Goal: Task Accomplishment & Management: Manage account settings

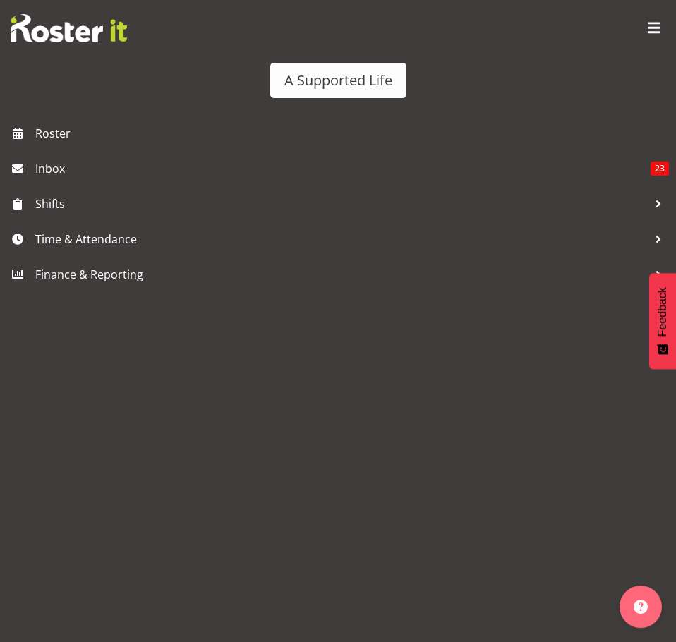
scroll to position [212, 0]
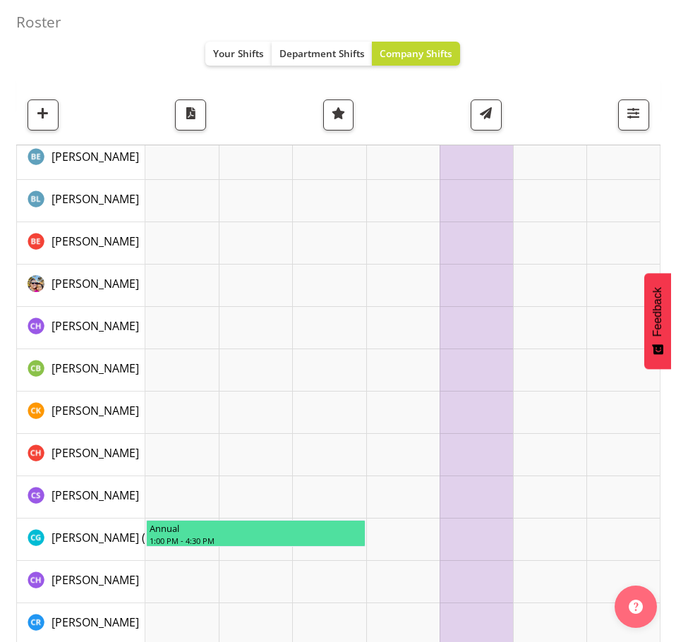
scroll to position [776, 0]
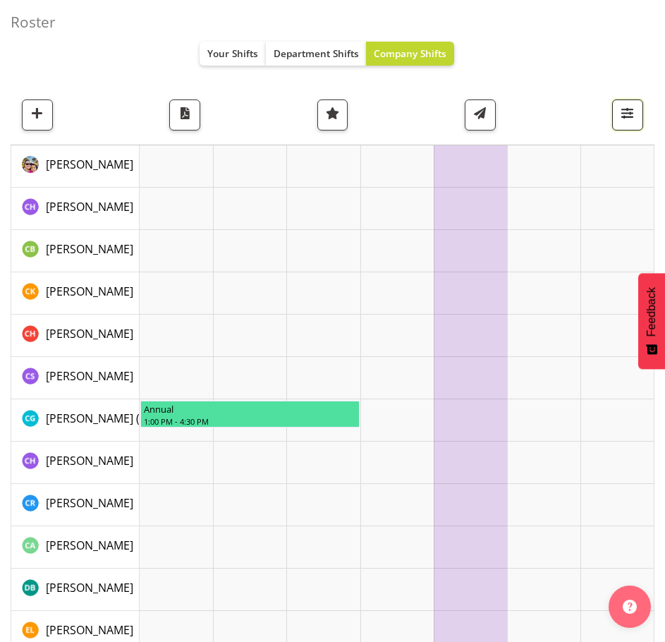
click at [634, 119] on span "button" at bounding box center [627, 113] width 18 height 18
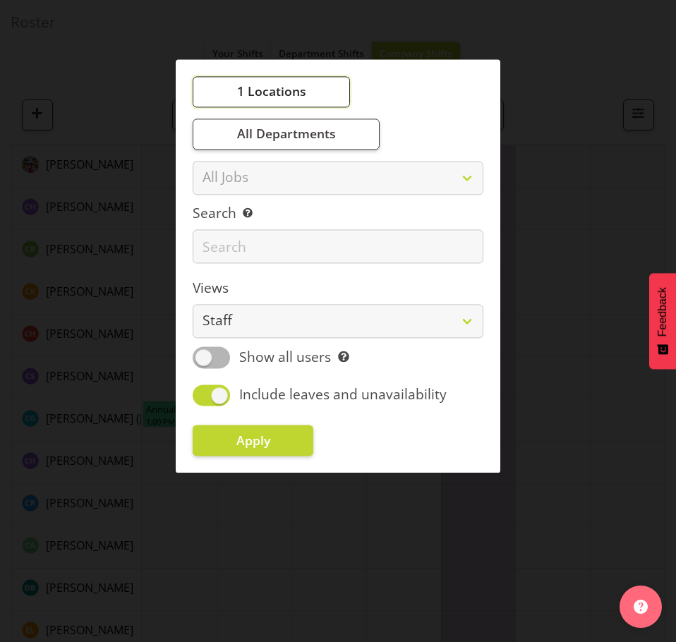
click at [236, 96] on button "1 Locations" at bounding box center [271, 91] width 157 height 31
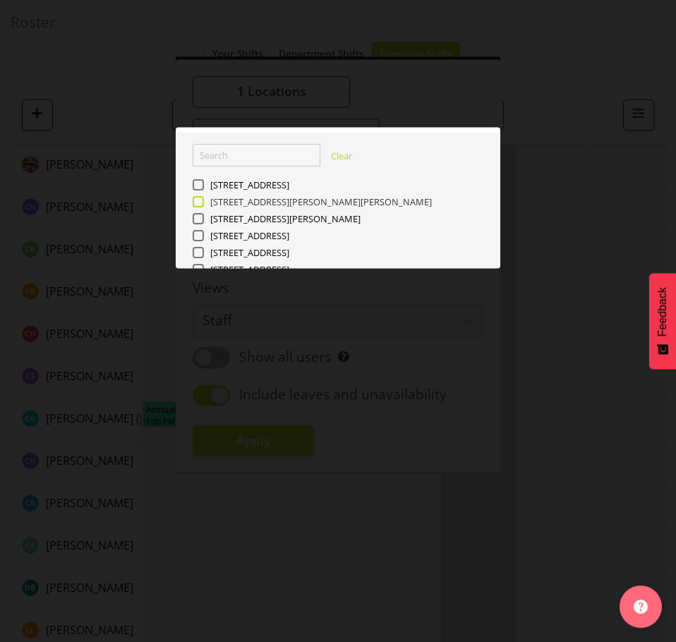
scroll to position [437, 0]
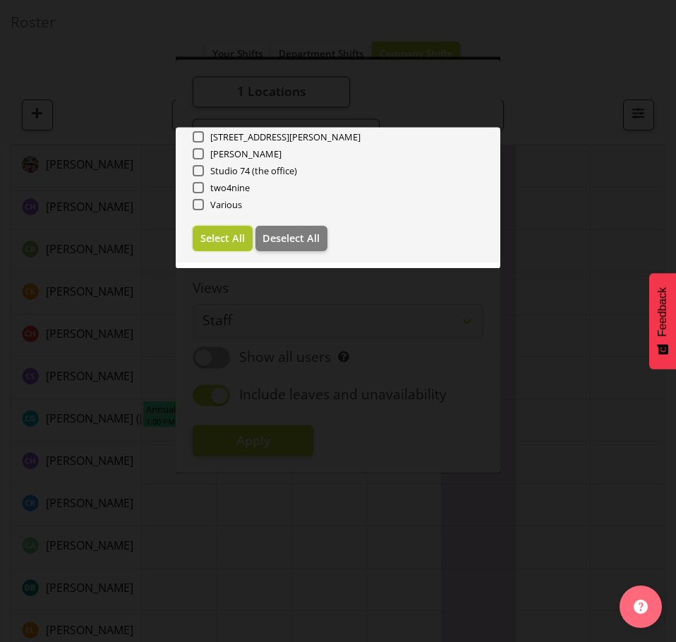
click at [228, 238] on span "Select All" at bounding box center [222, 238] width 44 height 13
checkbox input "true"
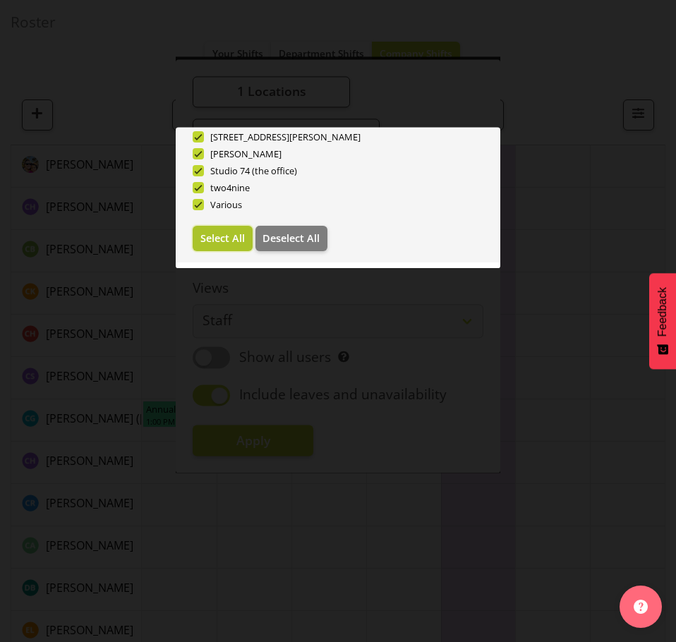
checkbox input "true"
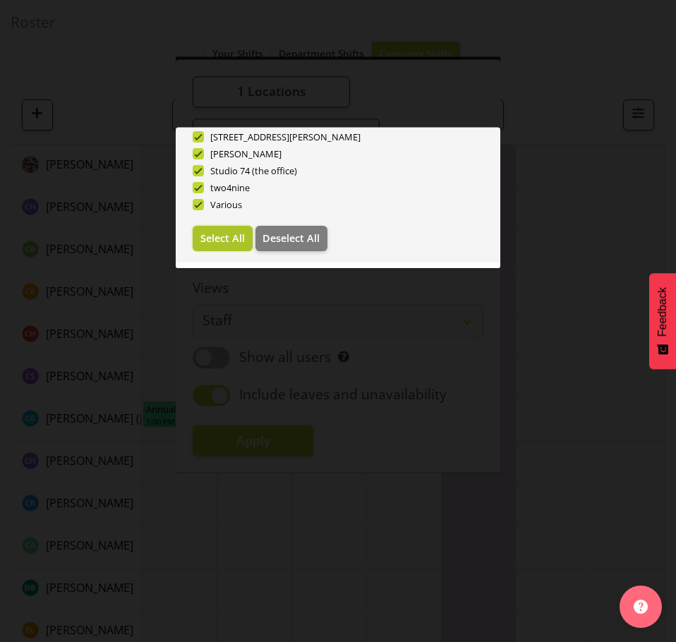
checkbox input "true"
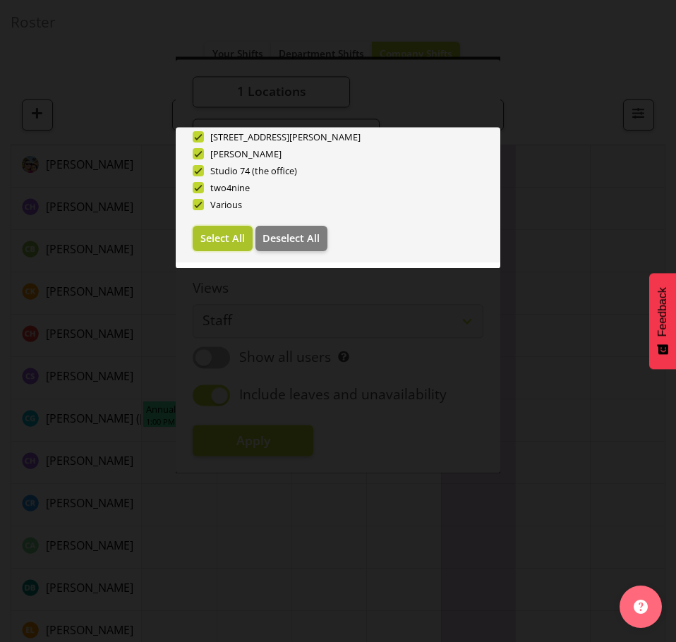
checkbox input "true"
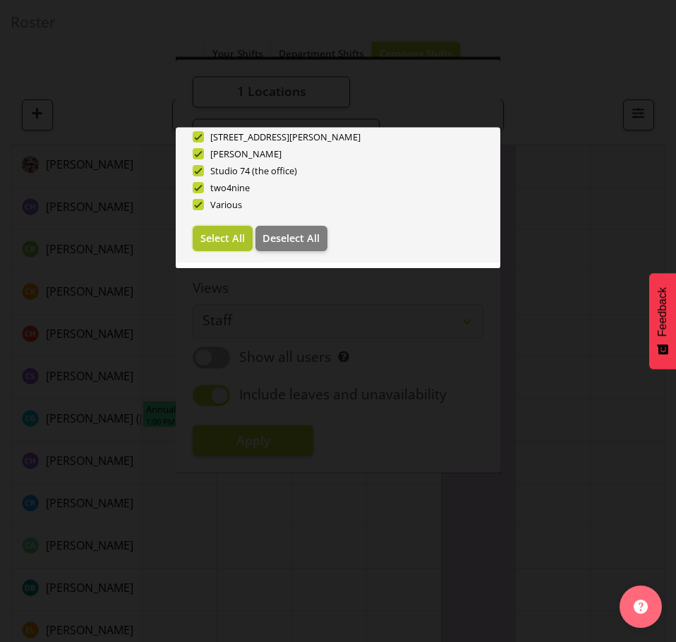
checkbox input "true"
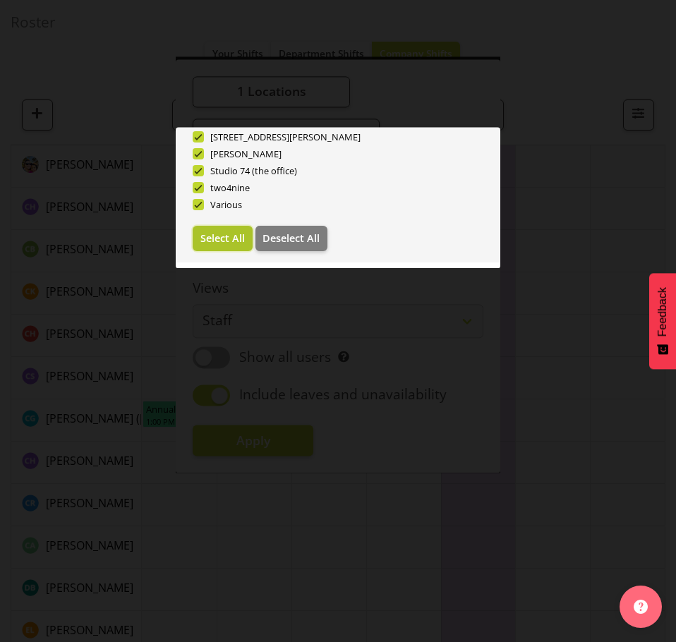
checkbox input "true"
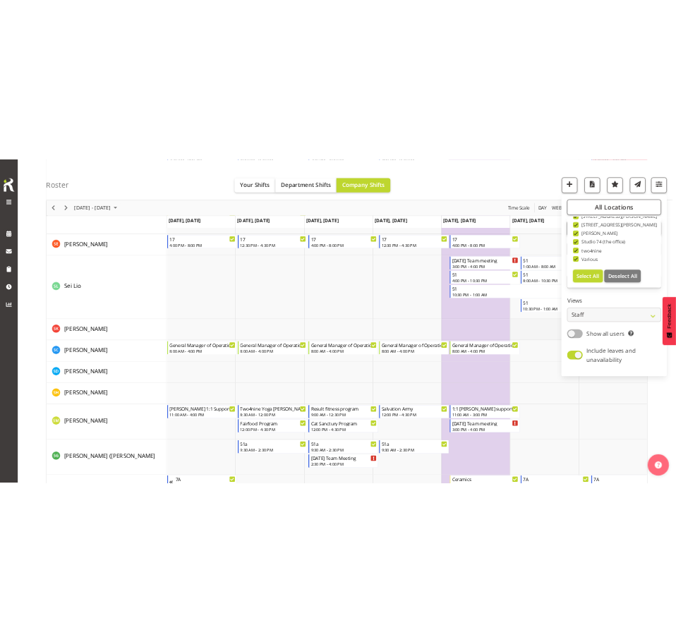
scroll to position [6880, 0]
